Goal: Book appointment/travel/reservation

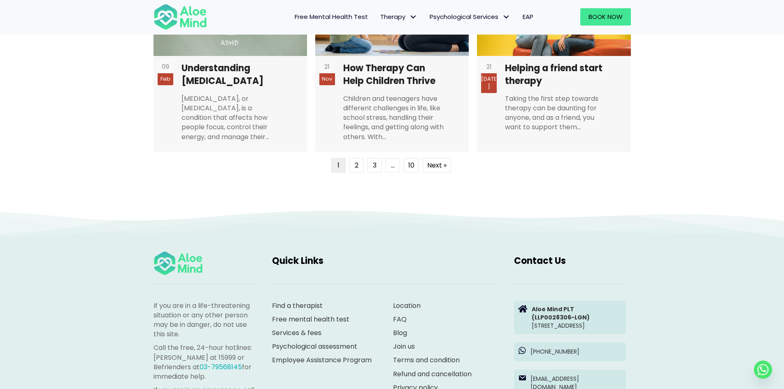
scroll to position [2223, 0]
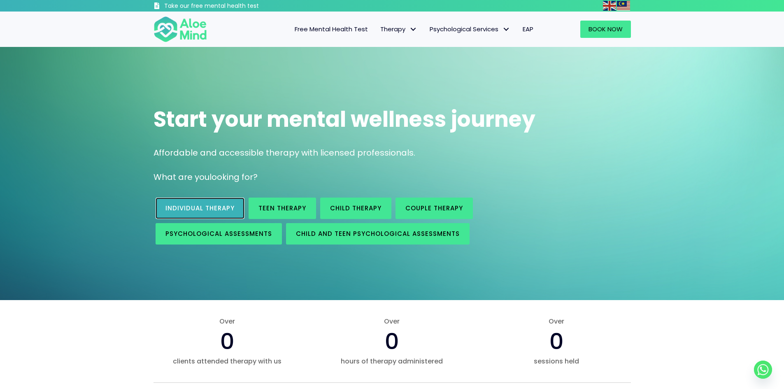
click at [206, 213] on link "Individual therapy" at bounding box center [200, 208] width 89 height 21
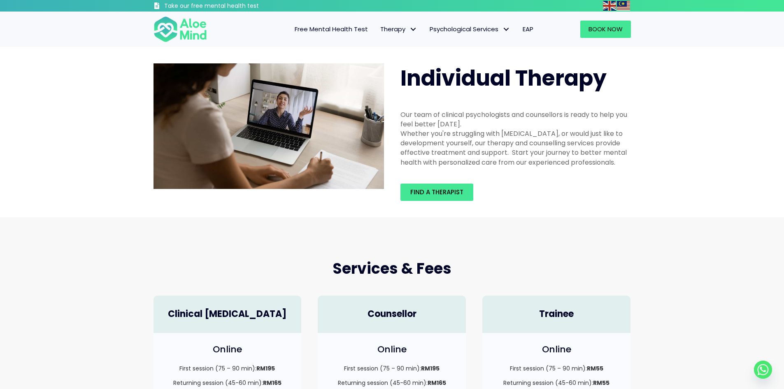
click at [422, 181] on div "Find a therapist" at bounding box center [515, 192] width 247 height 34
click at [430, 191] on span "Find a therapist" at bounding box center [436, 192] width 53 height 9
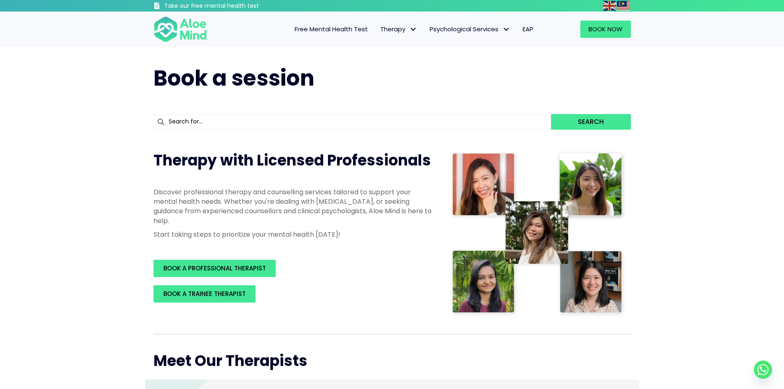
scroll to position [82, 0]
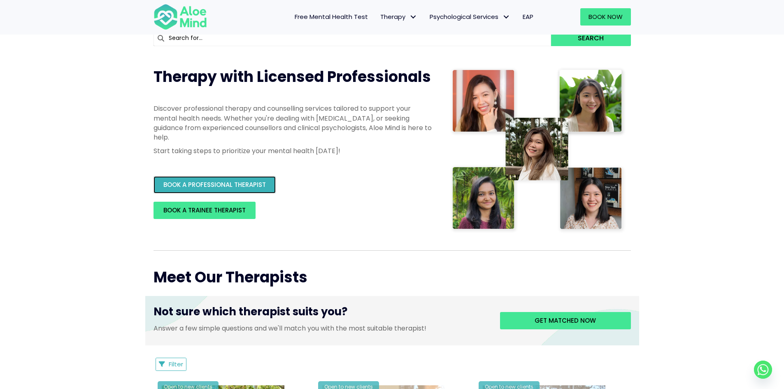
click at [246, 179] on link "BOOK A PROFESSIONAL THERAPIST" at bounding box center [215, 184] width 122 height 17
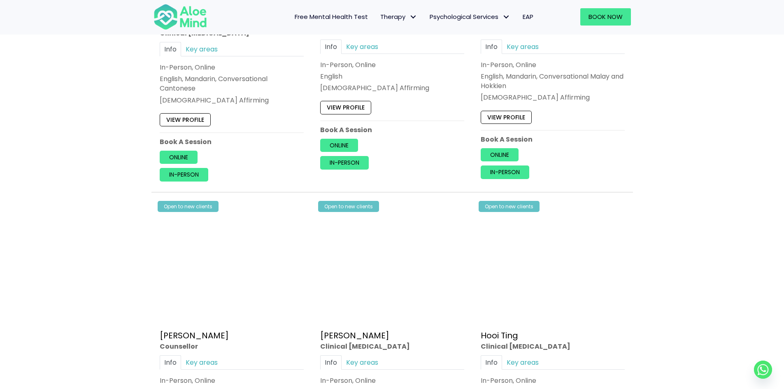
scroll to position [1317, 0]
